Goal: Transaction & Acquisition: Book appointment/travel/reservation

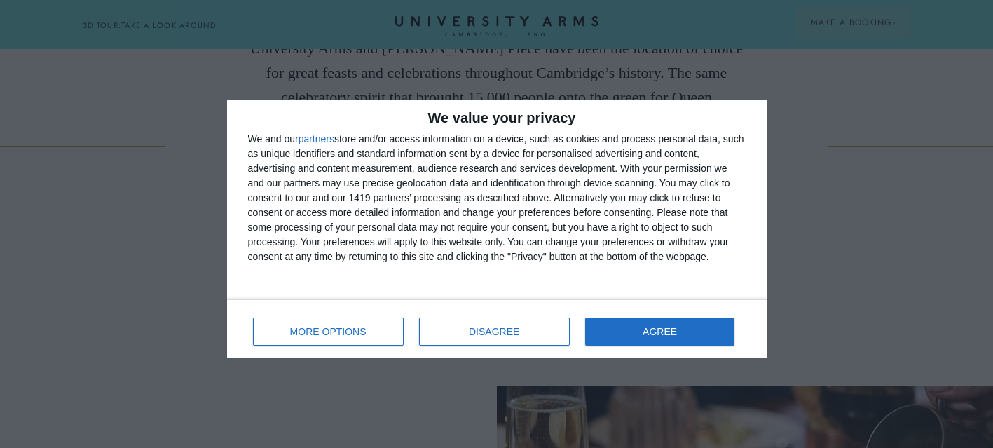
scroll to position [606, 0]
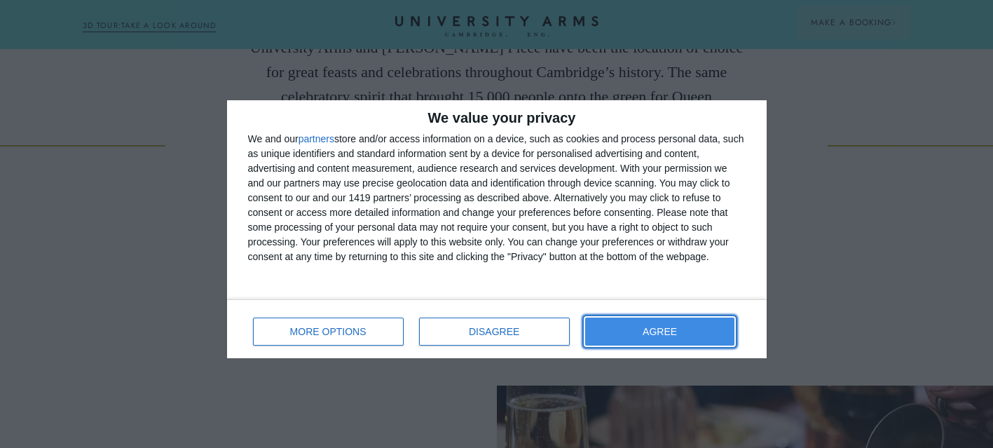
click at [669, 330] on span "AGREE" at bounding box center [660, 332] width 34 height 10
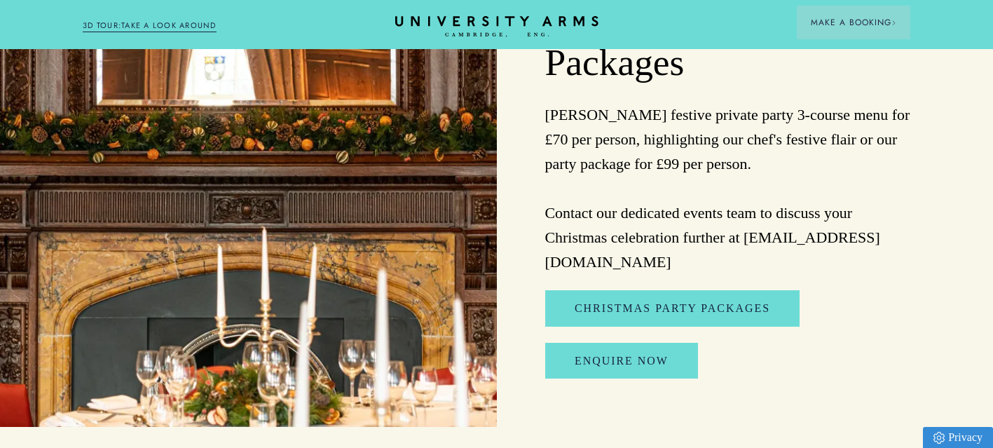
scroll to position [1594, 0]
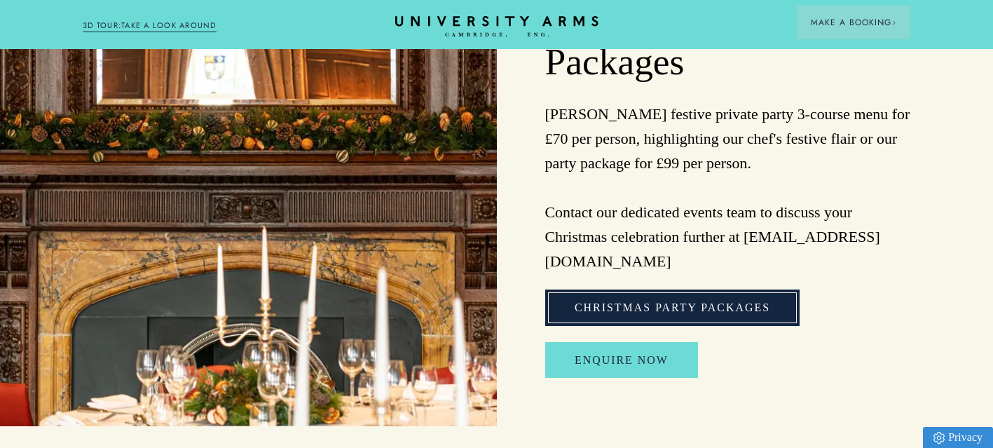
click at [634, 292] on link "Christmas Party Packages" at bounding box center [672, 308] width 254 height 36
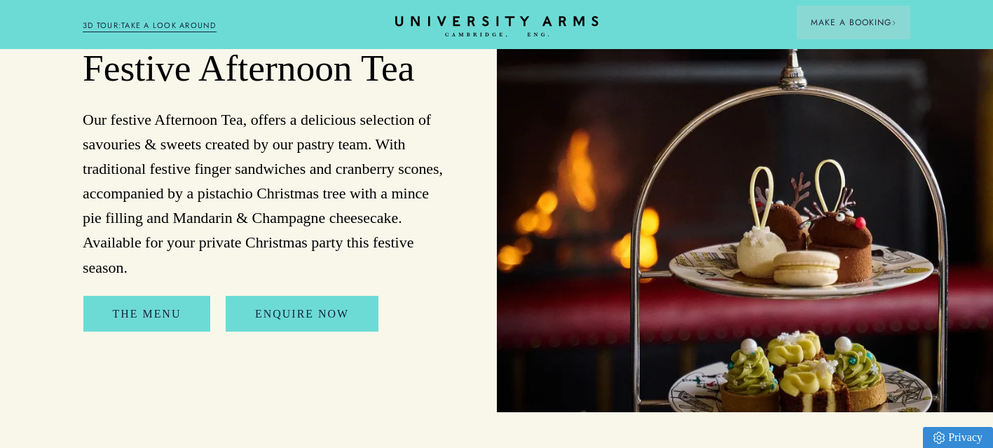
scroll to position [2119, 0]
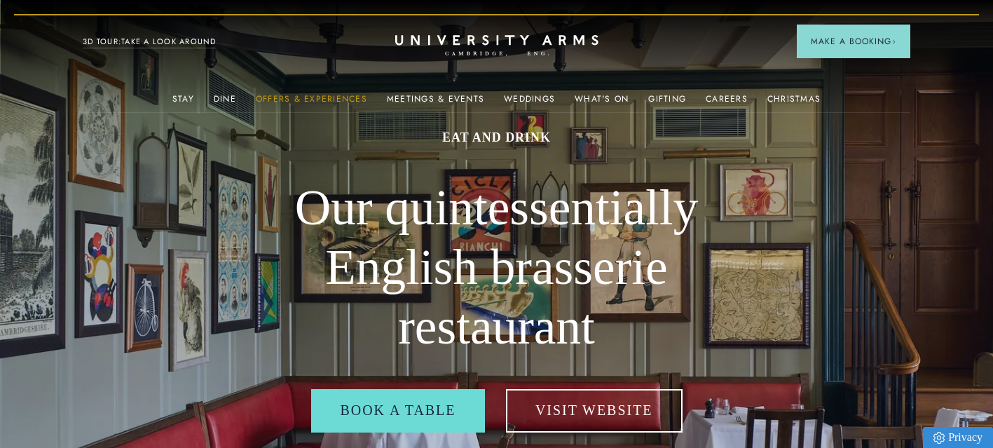
click at [323, 97] on link "Offers & Experiences" at bounding box center [311, 103] width 111 height 18
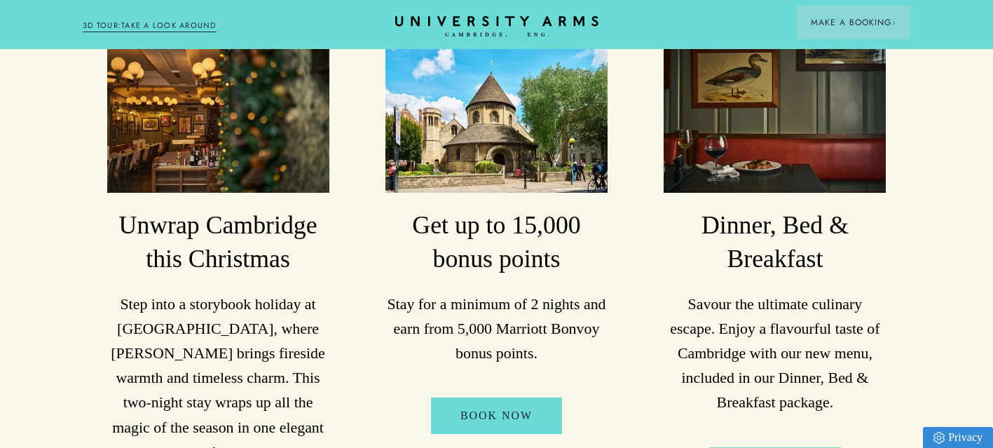
scroll to position [329, 0]
click at [194, 115] on img at bounding box center [218, 118] width 222 height 148
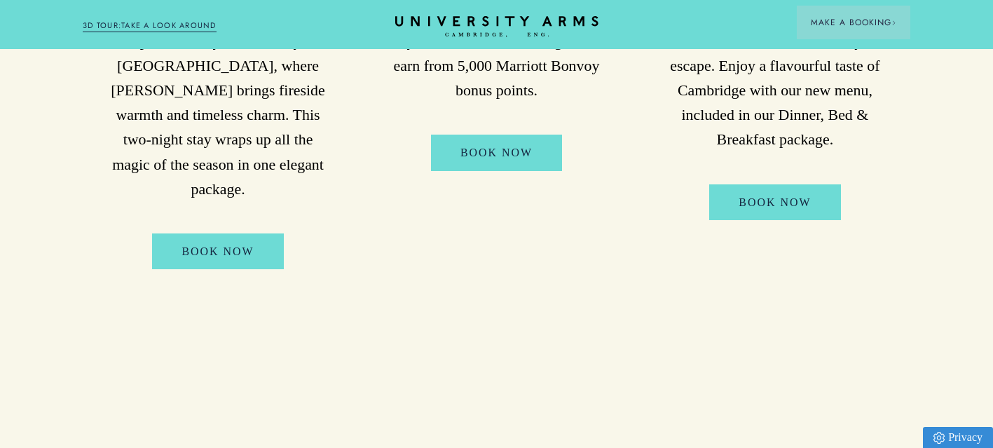
scroll to position [595, 0]
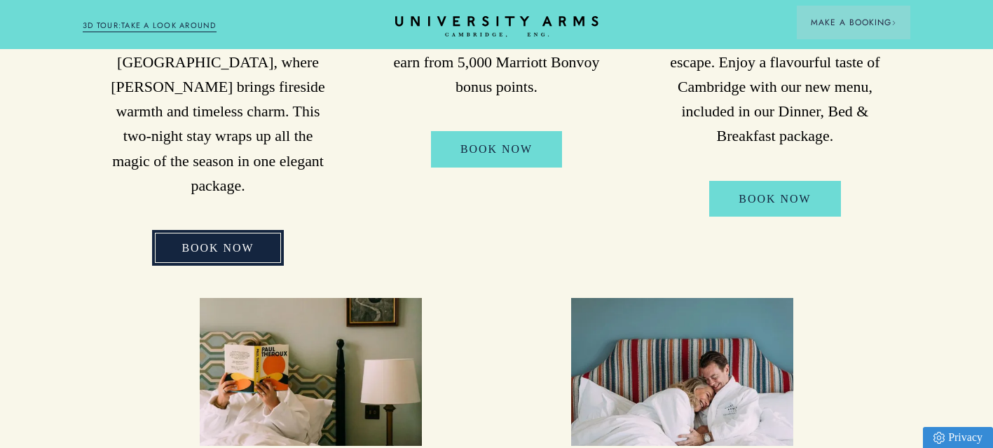
click at [212, 230] on link "BOOK NOW" at bounding box center [217, 248] width 131 height 36
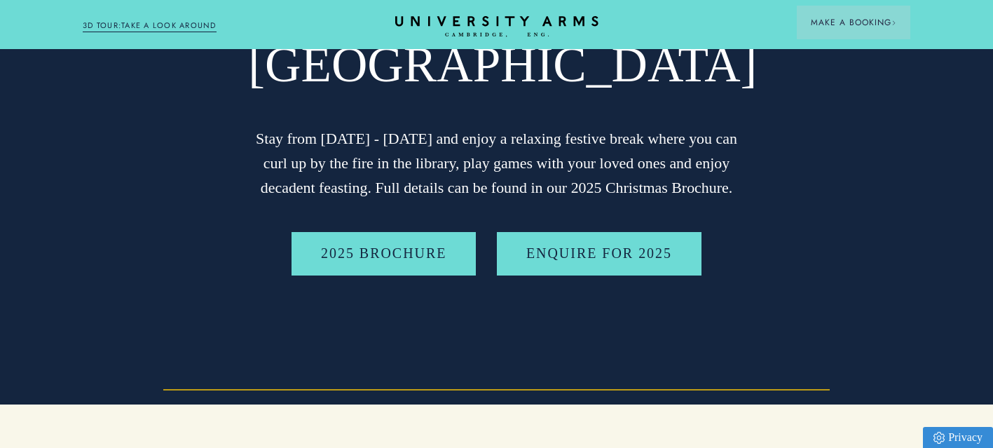
scroll to position [231, 0]
